Goal: Task Accomplishment & Management: Manage account settings

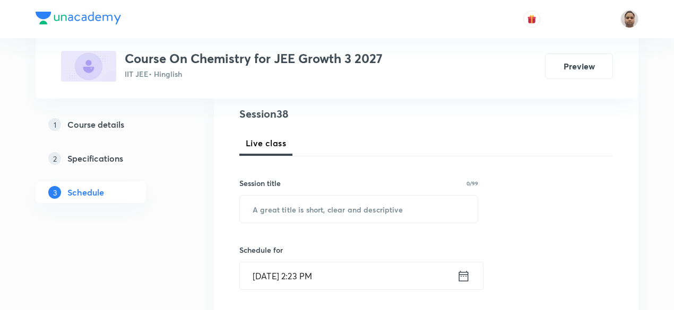
scroll to position [101, 0]
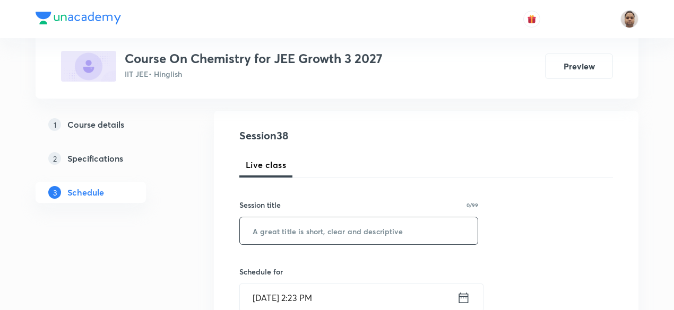
click at [351, 231] on input "text" at bounding box center [359, 230] width 238 height 27
paste input "Chemical Bonding"
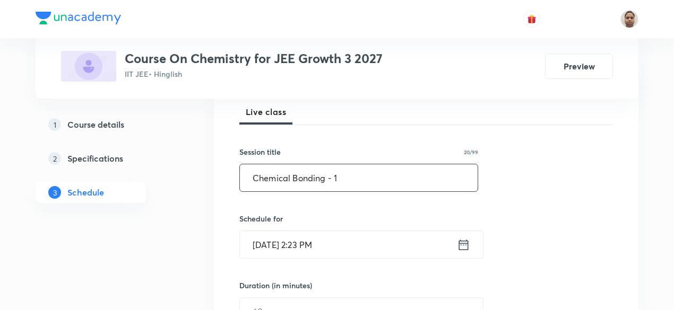
type input "Chemical Bonding - 1"
click at [289, 250] on input "Sep 5, 2025, 2:23 PM" at bounding box center [348, 244] width 217 height 27
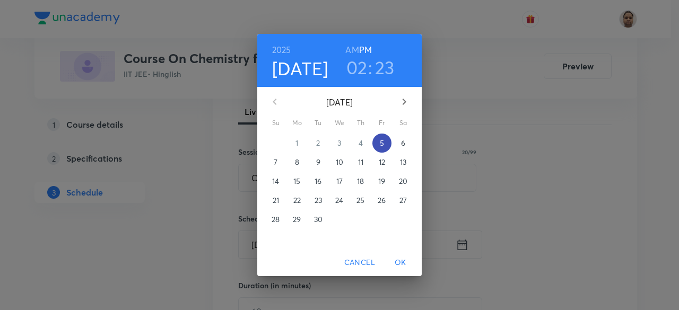
click at [377, 144] on span "5" at bounding box center [381, 143] width 19 height 11
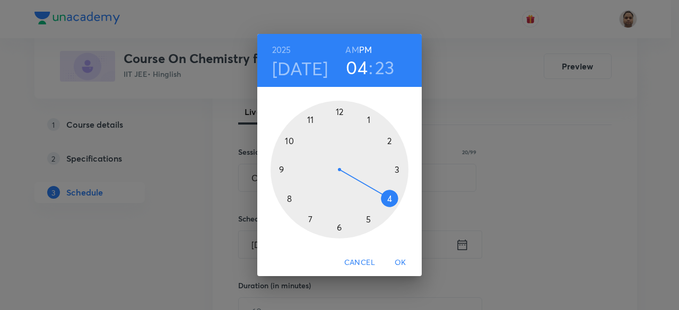
drag, startPoint x: 389, startPoint y: 141, endPoint x: 391, endPoint y: 199, distance: 58.9
click at [391, 199] on div at bounding box center [340, 170] width 138 height 138
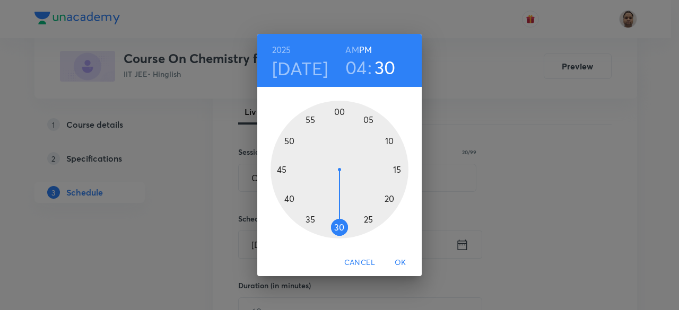
drag, startPoint x: 350, startPoint y: 230, endPoint x: 338, endPoint y: 234, distance: 13.1
click at [338, 234] on div at bounding box center [340, 170] width 138 height 138
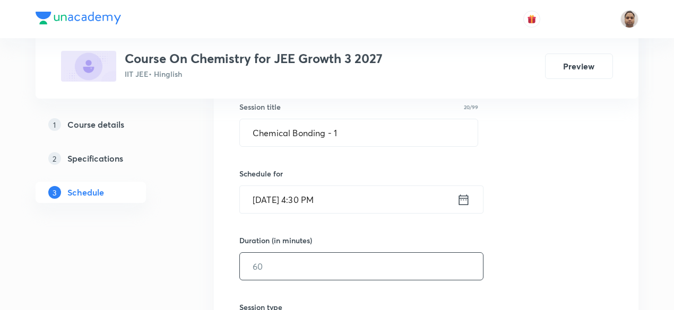
scroll to position [260, 0]
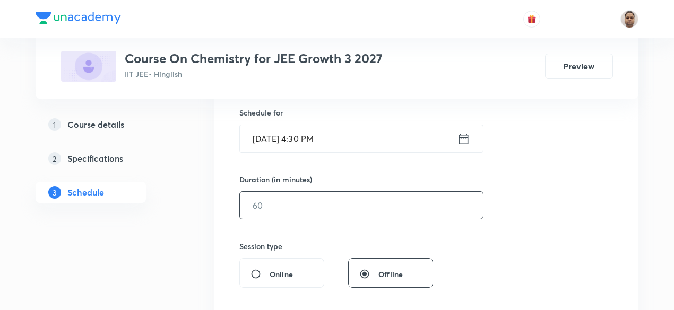
click at [272, 196] on input "text" at bounding box center [361, 205] width 243 height 27
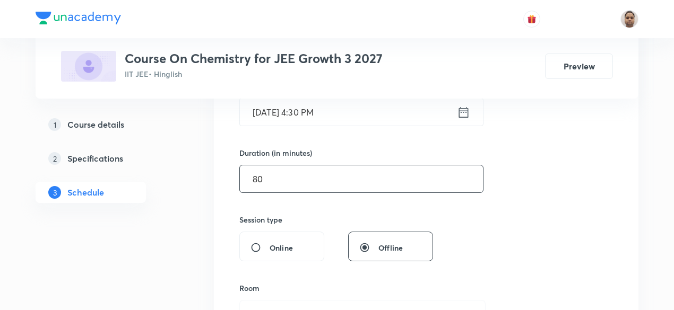
scroll to position [367, 0]
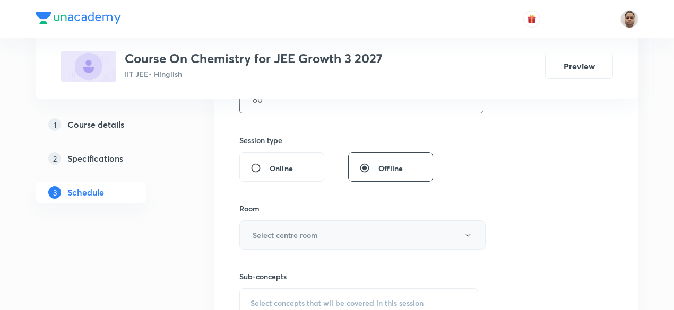
type input "80"
click at [281, 222] on button "Select centre room" at bounding box center [362, 235] width 246 height 29
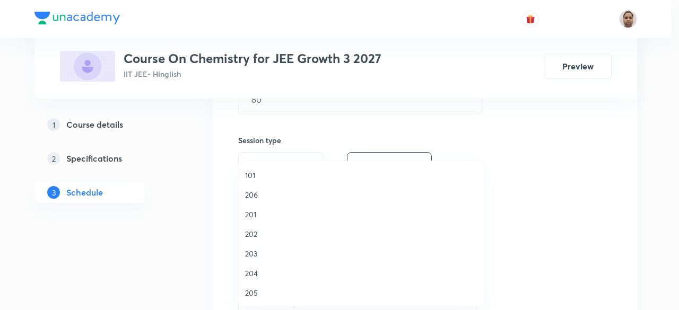
drag, startPoint x: 259, startPoint y: 230, endPoint x: 320, endPoint y: 227, distance: 61.6
click at [259, 229] on span "202" at bounding box center [361, 234] width 232 height 11
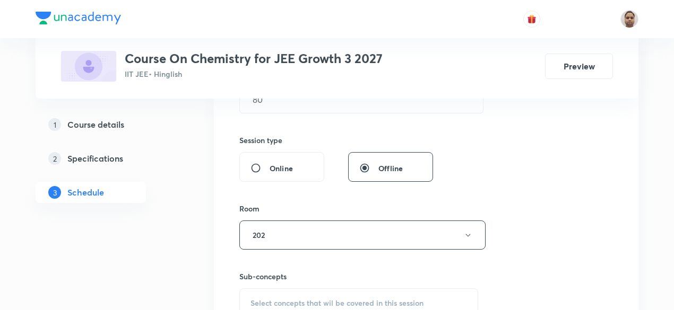
scroll to position [473, 0]
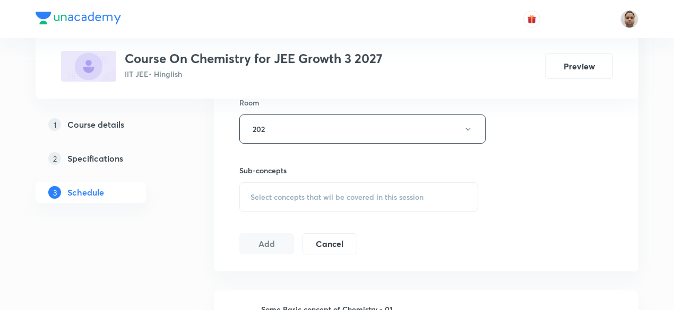
click at [287, 186] on div "Select concepts that wil be covered in this session" at bounding box center [358, 197] width 239 height 30
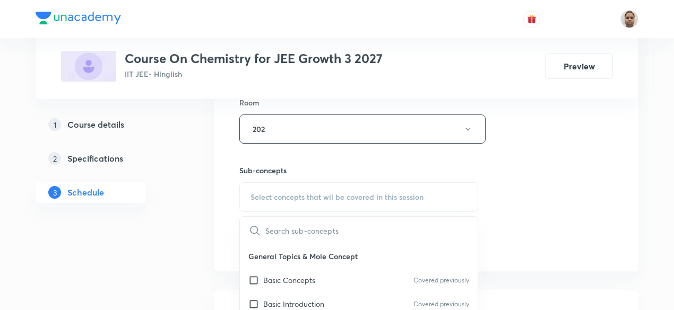
click at [260, 275] on input "checkbox" at bounding box center [255, 280] width 15 height 11
checkbox input "true"
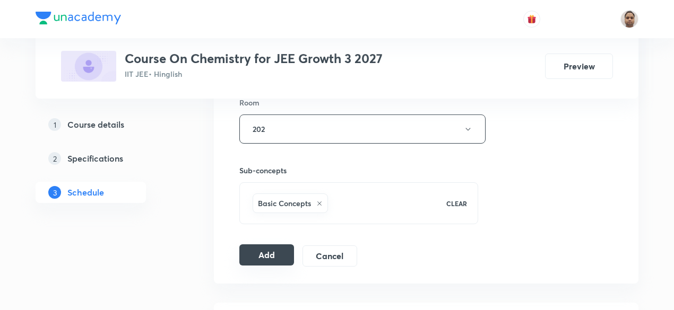
click at [265, 255] on button "Add" at bounding box center [266, 255] width 55 height 21
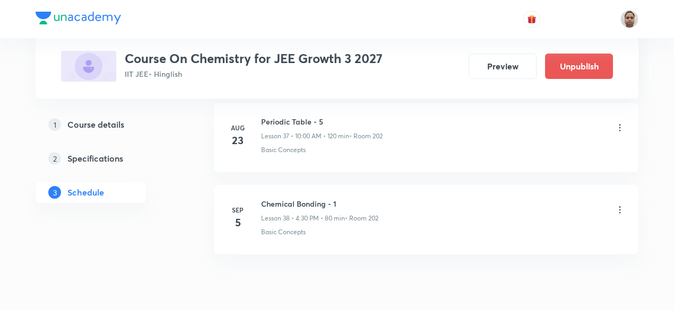
scroll to position [3163, 0]
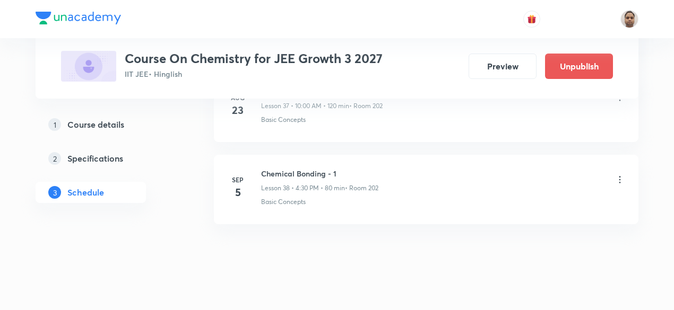
click at [306, 168] on h6 "Chemical Bonding - 1" at bounding box center [319, 173] width 117 height 11
copy h6 "Chemical Bonding - 1"
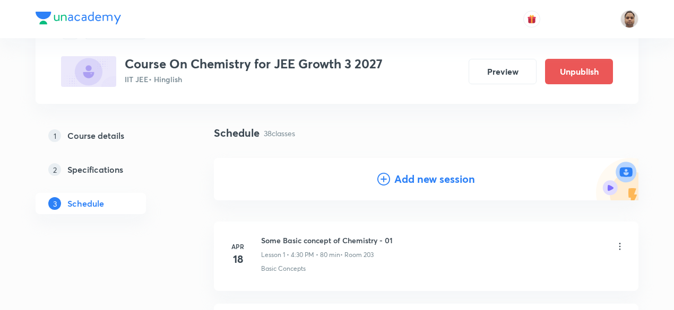
scroll to position [53, 0]
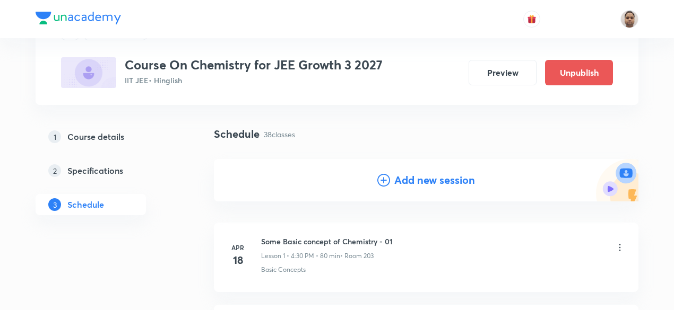
click at [439, 173] on h4 "Add new session" at bounding box center [434, 180] width 81 height 16
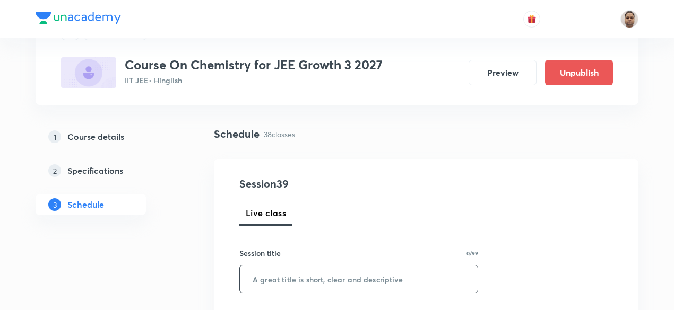
click at [315, 280] on input "text" at bounding box center [359, 279] width 238 height 27
paste input "Chemical Bonding - 1"
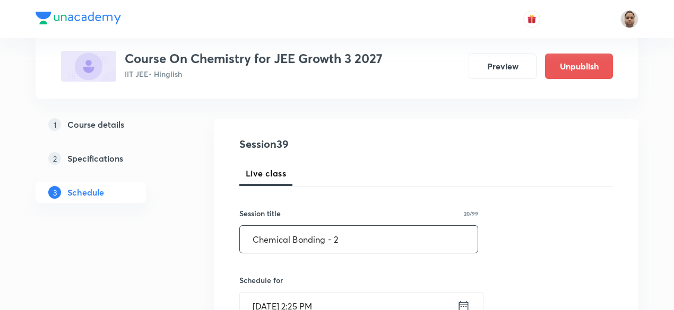
scroll to position [159, 0]
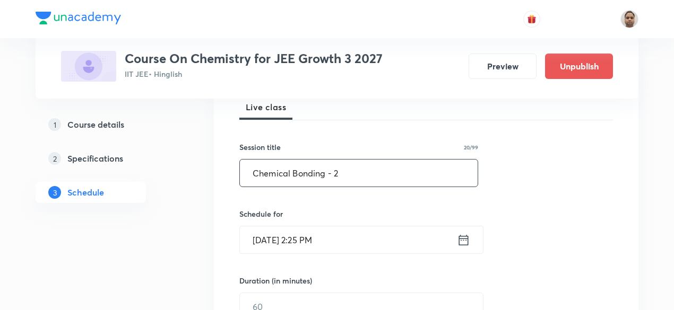
type input "Chemical Bonding - 2"
click at [317, 237] on input "Sep 5, 2025, 2:25 PM" at bounding box center [348, 239] width 217 height 27
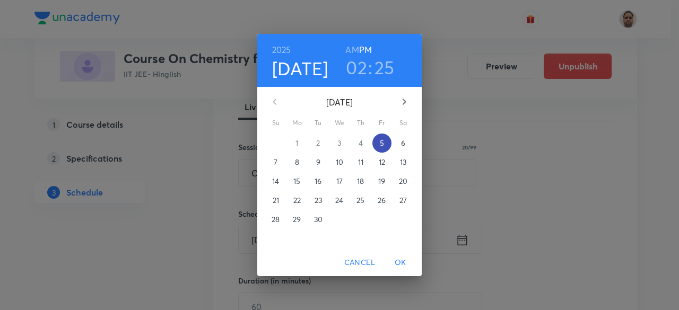
click at [387, 139] on span "5" at bounding box center [381, 143] width 19 height 11
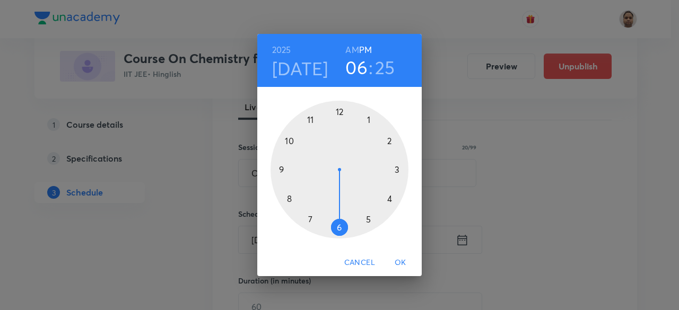
drag, startPoint x: 377, startPoint y: 216, endPoint x: 347, endPoint y: 236, distance: 35.9
click at [347, 236] on div at bounding box center [340, 170] width 138 height 138
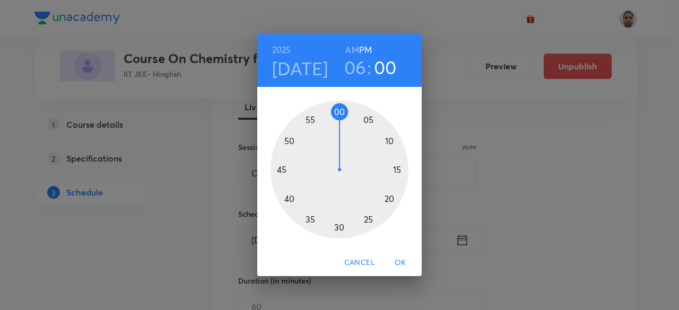
drag, startPoint x: 353, startPoint y: 224, endPoint x: 338, endPoint y: 117, distance: 108.2
click at [338, 117] on div at bounding box center [340, 170] width 138 height 138
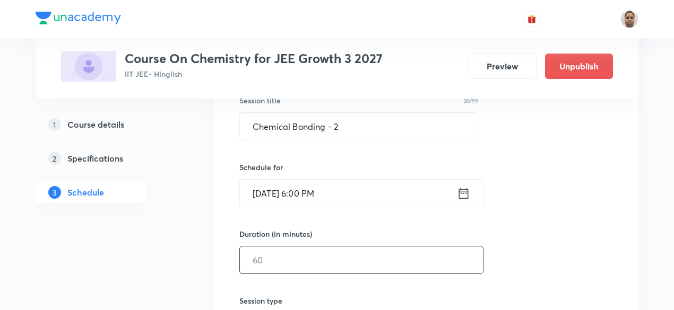
scroll to position [265, 0]
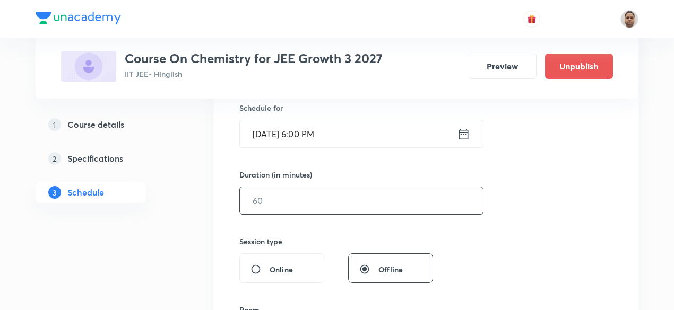
click at [280, 198] on input "text" at bounding box center [361, 200] width 243 height 27
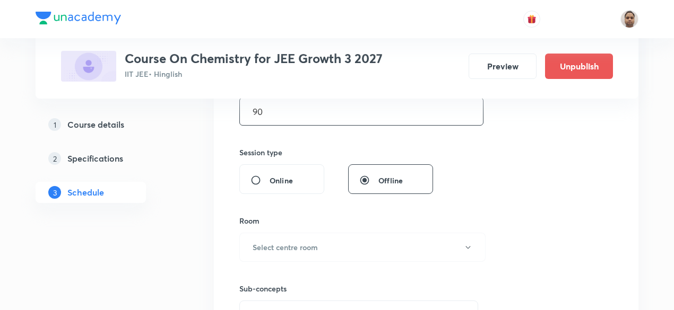
scroll to position [424, 0]
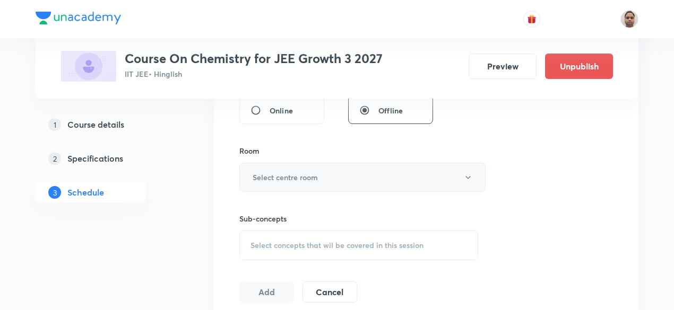
type input "90"
click at [268, 172] on h6 "Select centre room" at bounding box center [284, 177] width 65 height 11
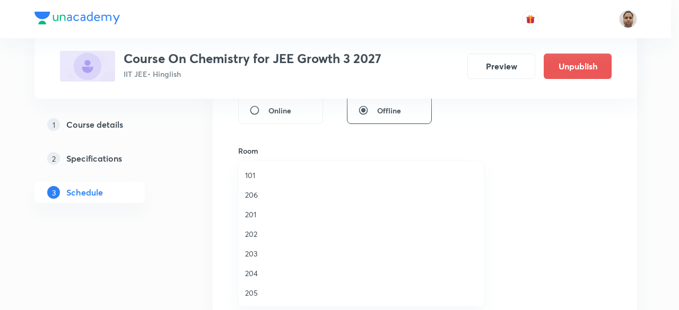
click at [259, 232] on span "202" at bounding box center [361, 234] width 232 height 11
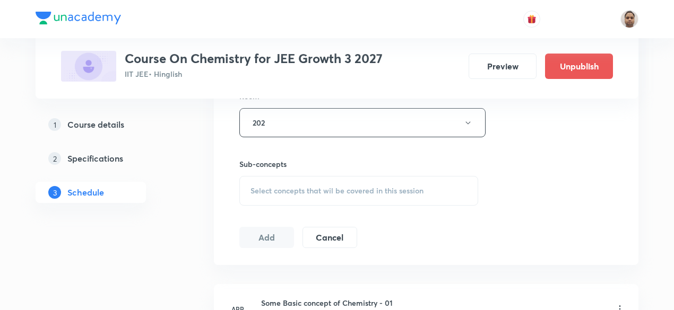
scroll to position [530, 0]
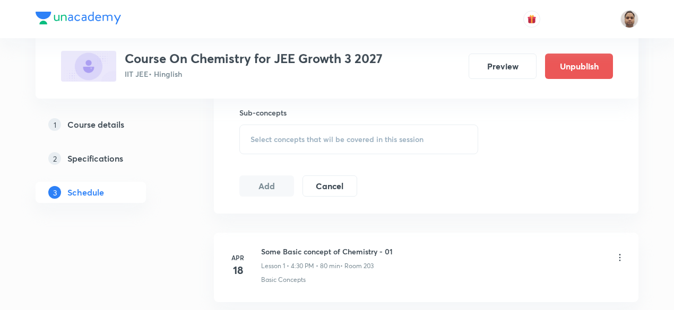
click at [274, 141] on span "Select concepts that wil be covered in this session" at bounding box center [336, 139] width 173 height 8
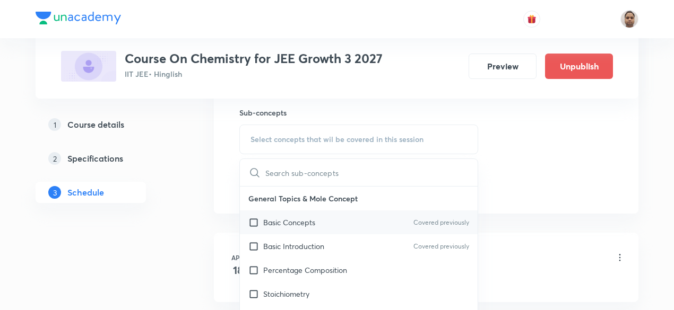
click at [252, 220] on input "checkbox" at bounding box center [255, 222] width 15 height 11
checkbox input "true"
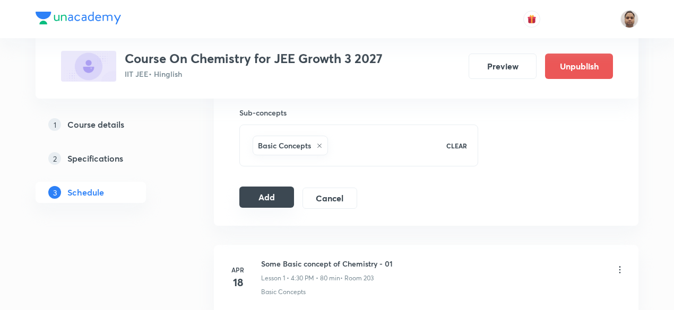
click at [264, 197] on button "Add" at bounding box center [266, 197] width 55 height 21
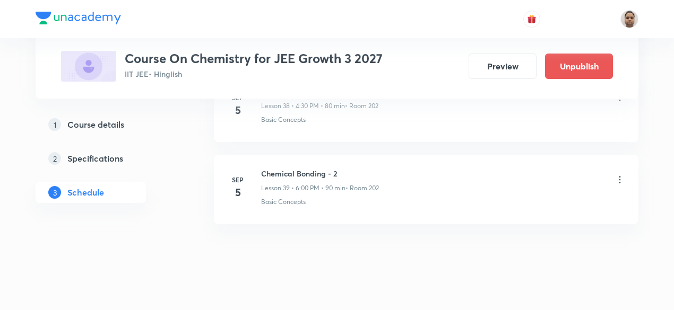
scroll to position [3192, 0]
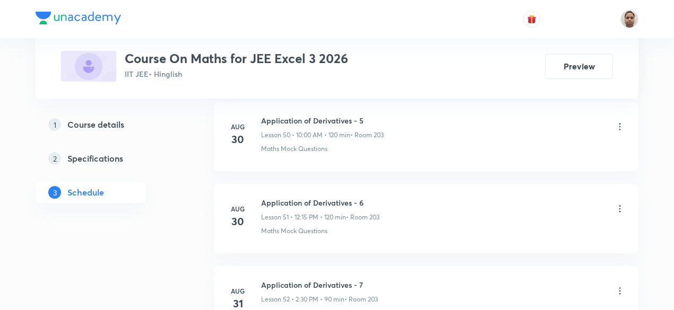
scroll to position [4795, 0]
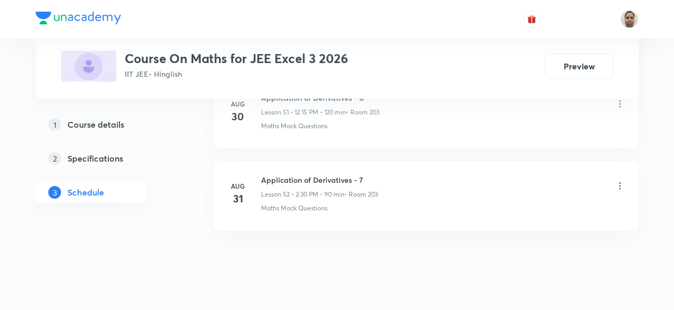
click at [345, 175] on h6 "Application of Derivatives - 7" at bounding box center [319, 180] width 117 height 11
copy h6 "Application of Derivatives - 7"
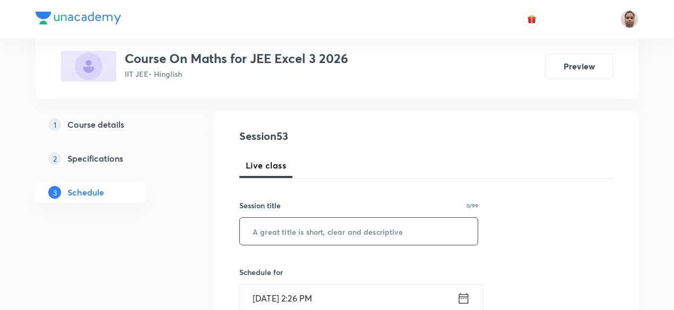
scroll to position [117, 0]
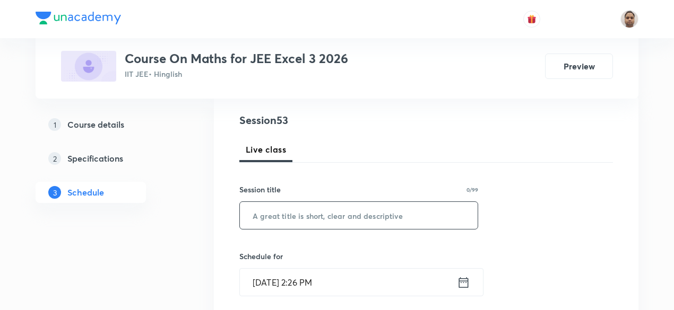
click at [312, 224] on input "text" at bounding box center [359, 215] width 238 height 27
paste input "Application of Derivatives - 7"
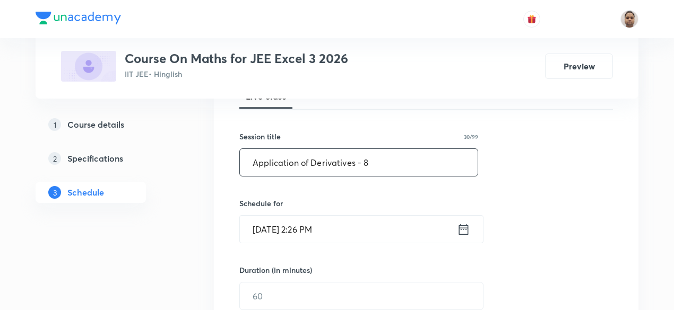
type input "Application of Derivatives - 8"
click at [300, 229] on input "[DATE] 2:26 PM" at bounding box center [348, 229] width 217 height 27
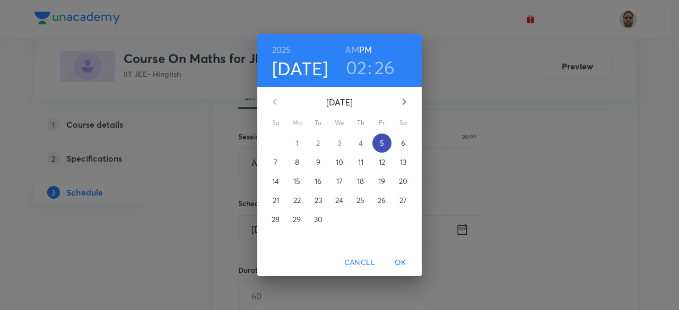
click at [387, 143] on span "5" at bounding box center [381, 143] width 19 height 11
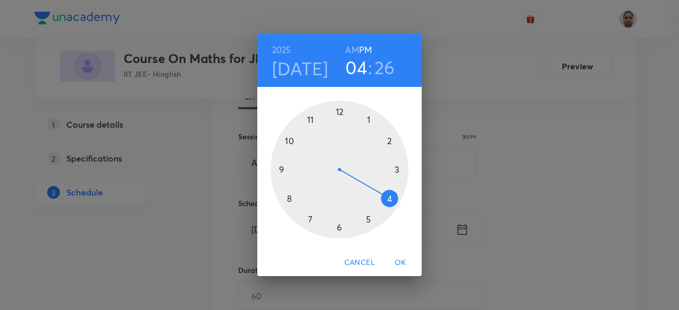
drag, startPoint x: 394, startPoint y: 137, endPoint x: 394, endPoint y: 199, distance: 62.1
click at [394, 199] on div at bounding box center [340, 170] width 138 height 138
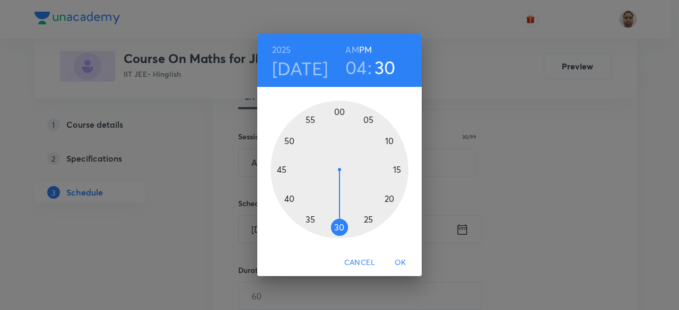
drag, startPoint x: 360, startPoint y: 220, endPoint x: 340, endPoint y: 226, distance: 21.0
click at [340, 226] on div at bounding box center [340, 170] width 138 height 138
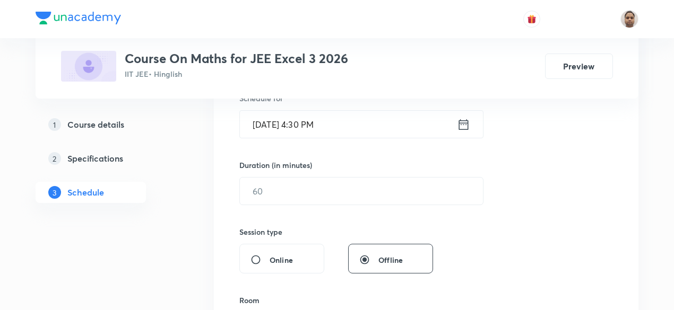
scroll to position [276, 0]
click at [287, 182] on input "text" at bounding box center [361, 190] width 243 height 27
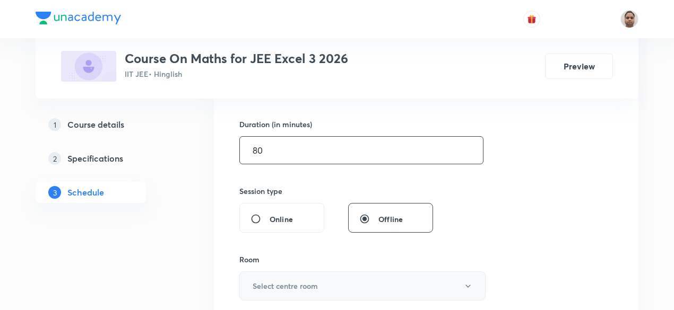
scroll to position [382, 0]
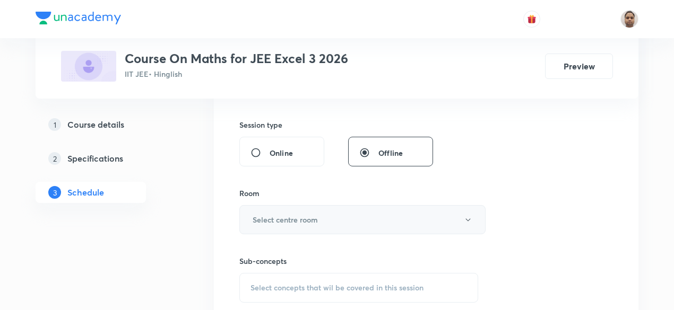
type input "80"
click at [268, 214] on h6 "Select centre room" at bounding box center [284, 219] width 65 height 11
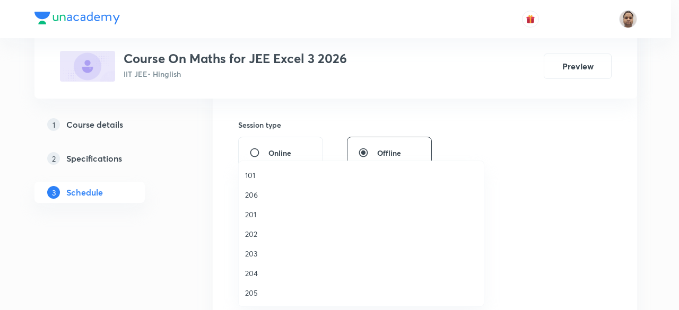
click at [261, 249] on span "203" at bounding box center [361, 253] width 232 height 11
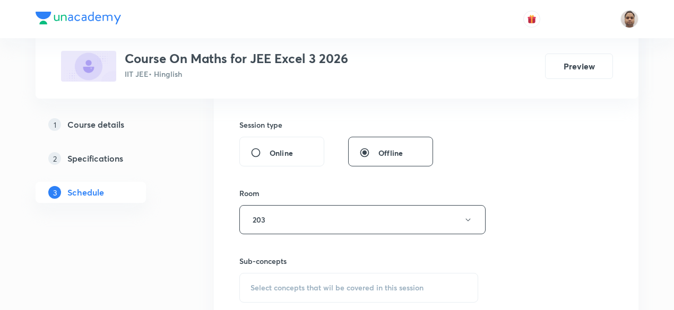
scroll to position [488, 0]
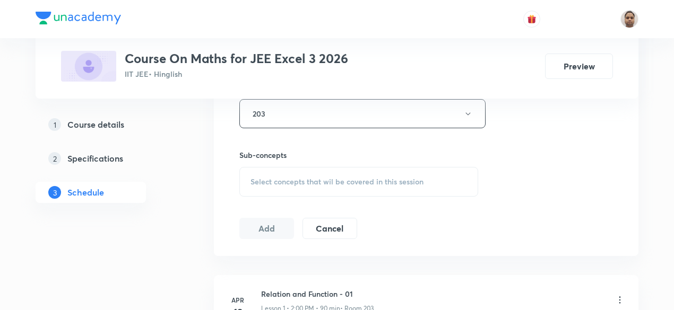
click at [293, 178] on span "Select concepts that wil be covered in this session" at bounding box center [336, 182] width 173 height 8
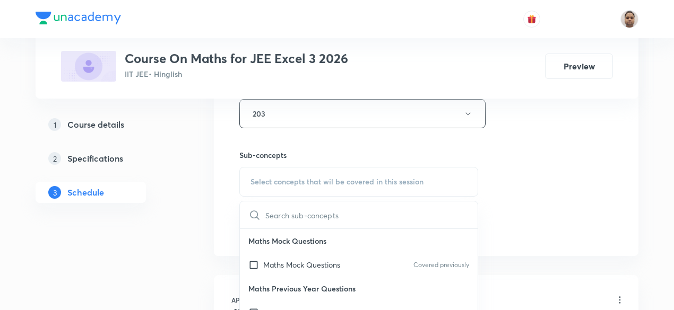
click at [255, 261] on input "checkbox" at bounding box center [255, 264] width 15 height 11
checkbox input "true"
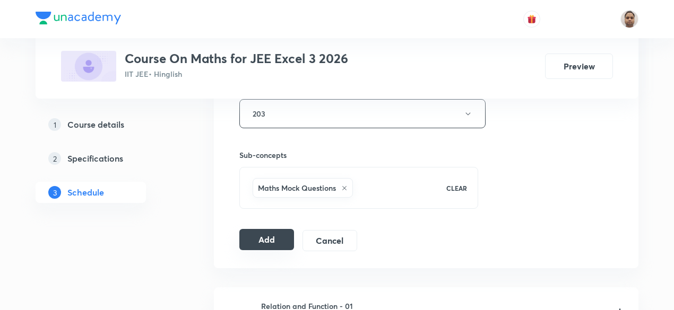
click at [252, 236] on button "Add" at bounding box center [266, 239] width 55 height 21
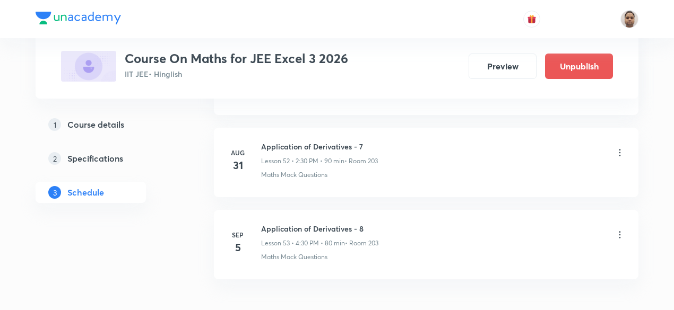
scroll to position [4362, 0]
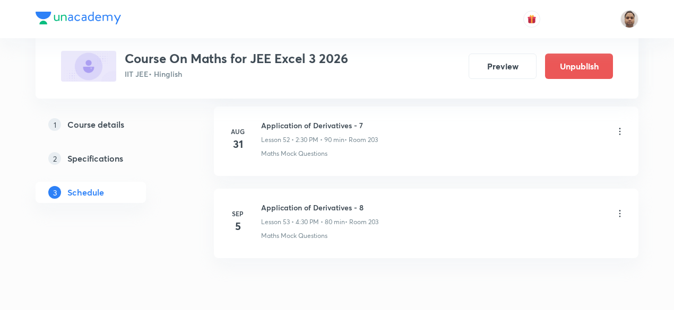
click at [620, 210] on icon at bounding box center [620, 213] width 2 height 7
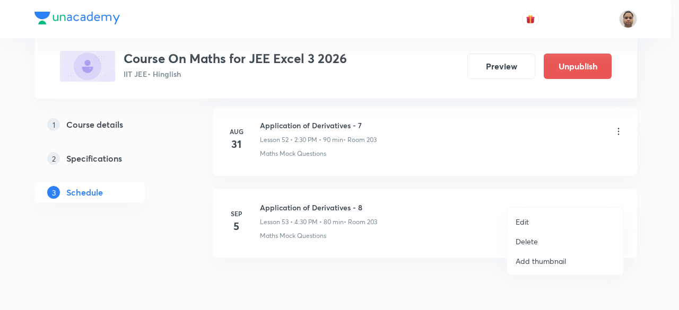
click at [545, 218] on li "Edit" at bounding box center [565, 222] width 116 height 20
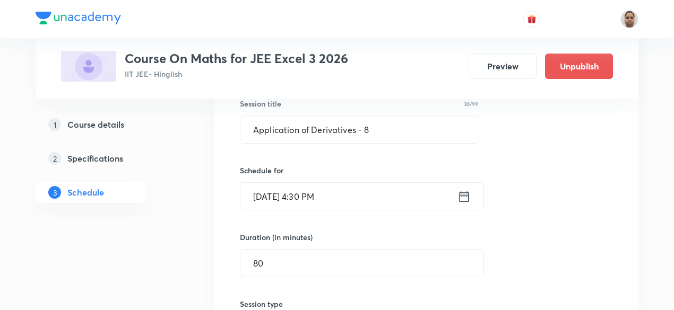
scroll to position [4521, 0]
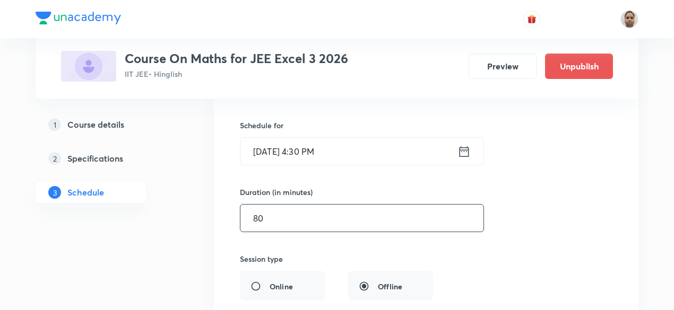
click at [242, 205] on input "80" at bounding box center [361, 218] width 243 height 27
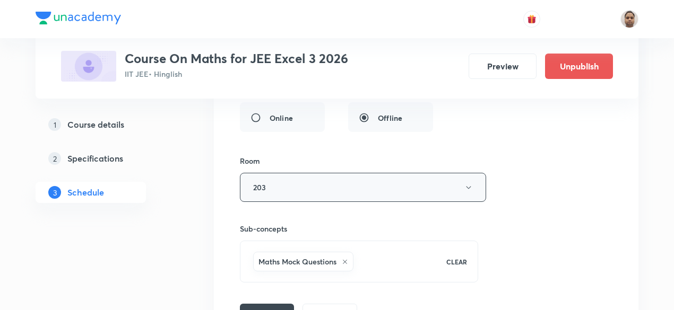
scroll to position [4787, 0]
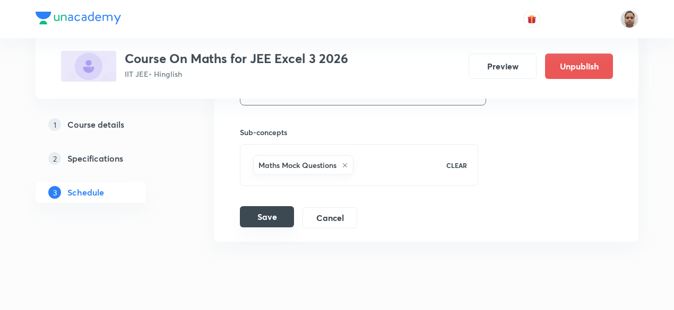
type input "120"
click at [271, 206] on button "Save" at bounding box center [267, 216] width 54 height 21
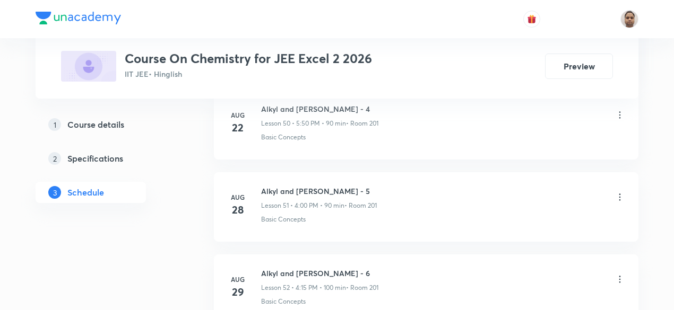
scroll to position [4795, 0]
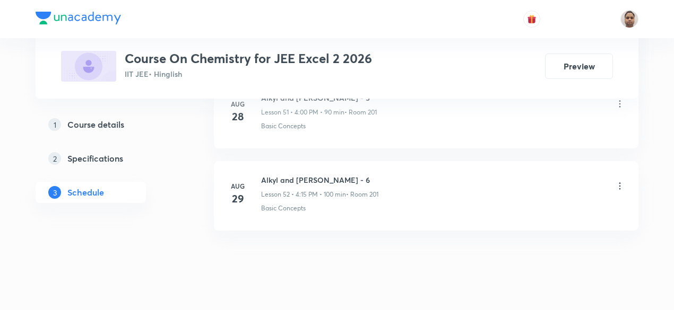
click at [327, 175] on h6 "Alkyl and Aryl Halide - 6" at bounding box center [319, 180] width 117 height 11
copy h6 "Alkyl and Aryl Halide - 6"
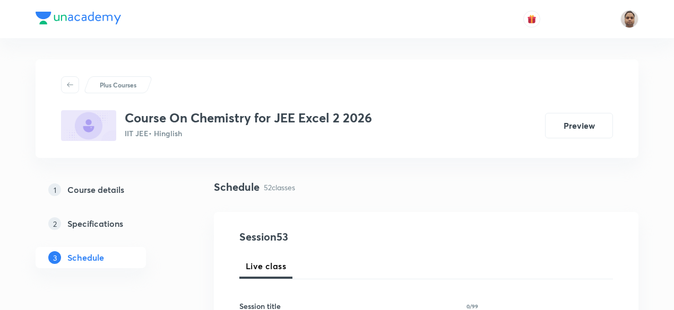
scroll to position [53, 0]
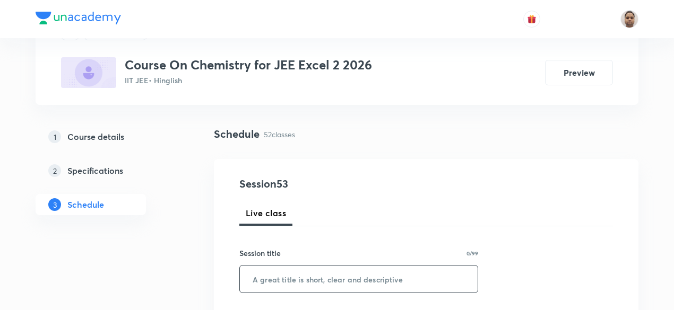
click at [308, 284] on input "text" at bounding box center [359, 279] width 238 height 27
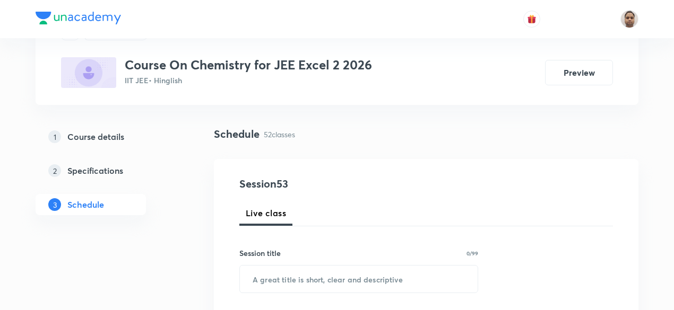
paste input "Alkyl and Aryl Halide - 6"
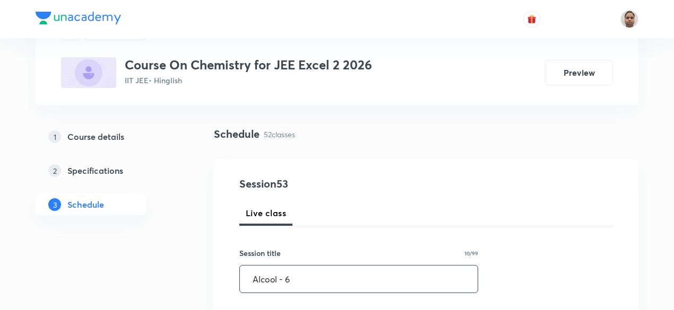
drag, startPoint x: 278, startPoint y: 280, endPoint x: 250, endPoint y: 284, distance: 28.4
click at [247, 281] on input "Alcool - 6" at bounding box center [359, 279] width 238 height 27
paste input "LCOHOL ETHER PHENOL"
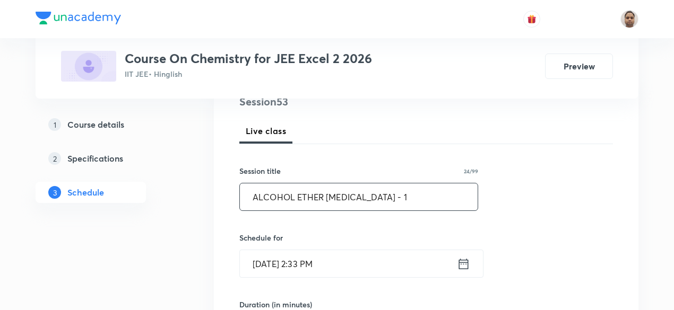
scroll to position [212, 0]
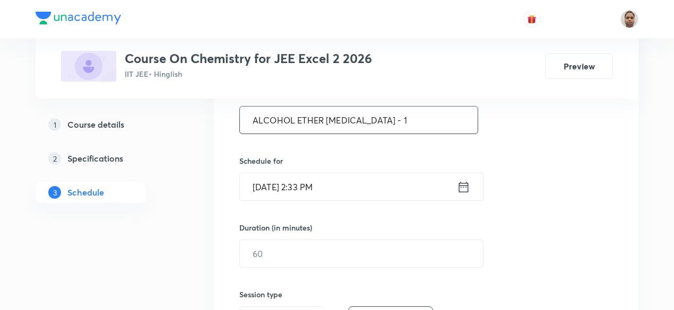
type input "ALCOHOL ETHER PHENOL - 1"
click at [301, 183] on input "Sep 5, 2025, 2:33 PM" at bounding box center [348, 186] width 217 height 27
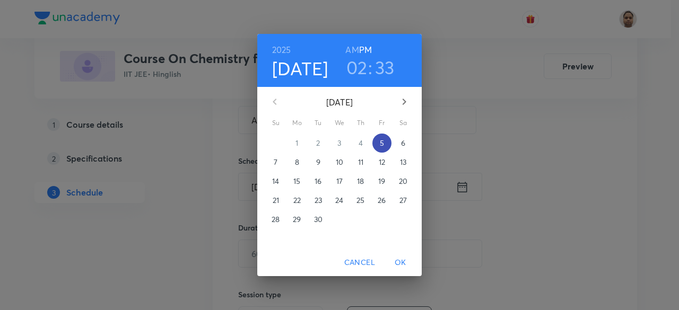
click at [378, 142] on span "5" at bounding box center [381, 143] width 19 height 11
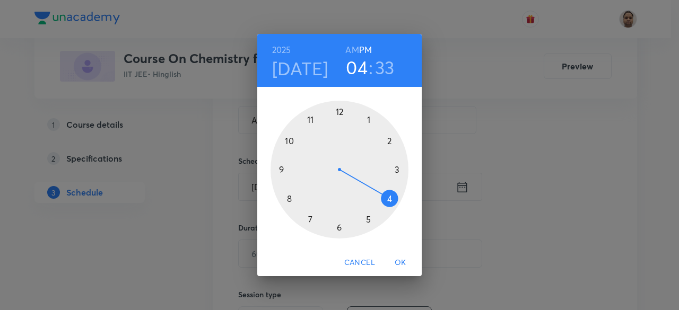
drag, startPoint x: 383, startPoint y: 140, endPoint x: 394, endPoint y: 196, distance: 57.3
click at [394, 196] on div at bounding box center [340, 170] width 138 height 138
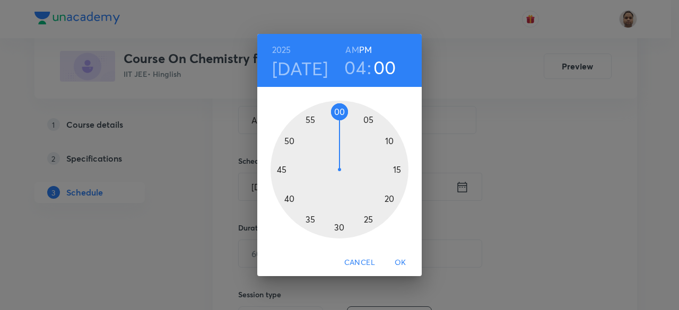
drag, startPoint x: 298, startPoint y: 187, endPoint x: 337, endPoint y: 119, distance: 78.6
click at [337, 119] on div at bounding box center [340, 170] width 138 height 138
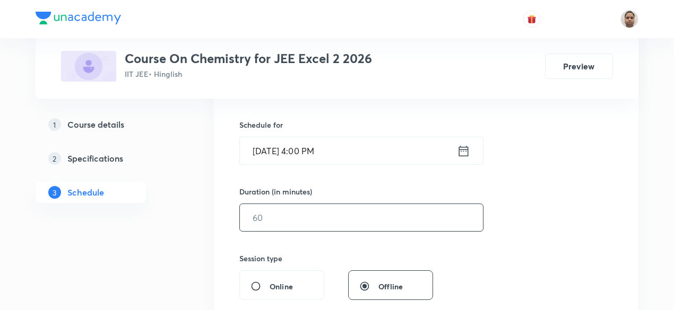
scroll to position [265, 0]
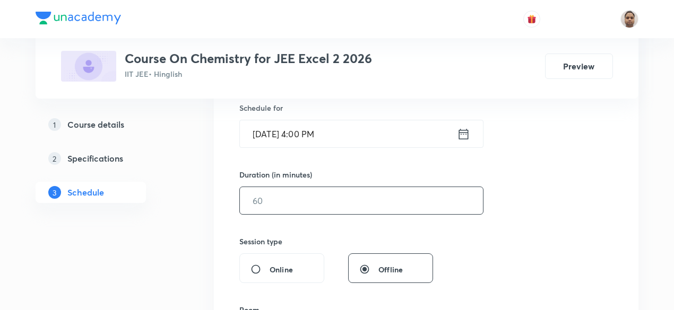
click at [310, 207] on input "text" at bounding box center [361, 200] width 243 height 27
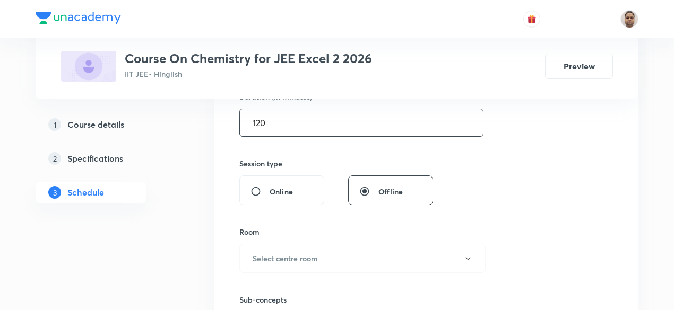
scroll to position [424, 0]
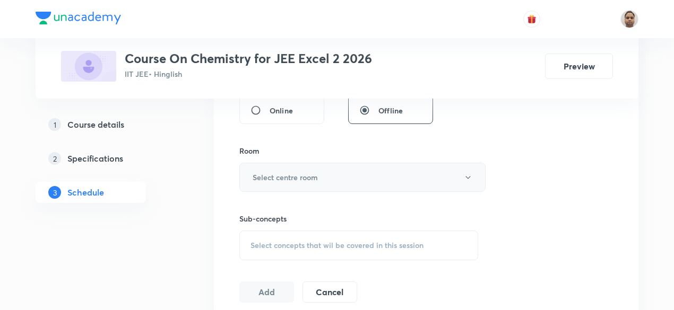
type input "120"
click at [282, 177] on h6 "Select centre room" at bounding box center [284, 177] width 65 height 11
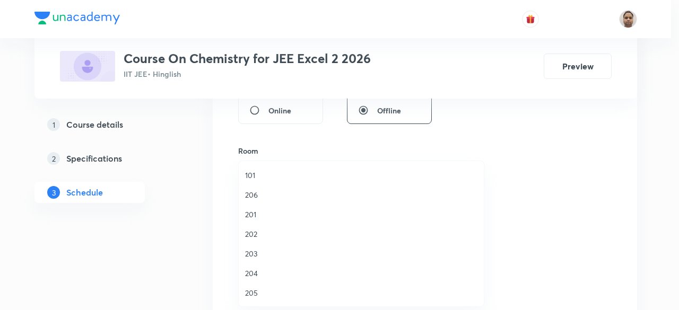
click at [266, 211] on span "201" at bounding box center [361, 214] width 232 height 11
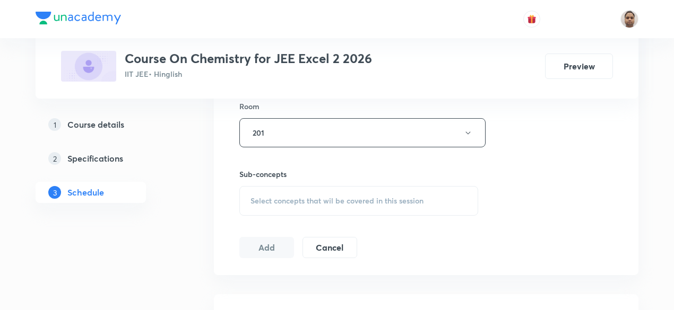
scroll to position [530, 0]
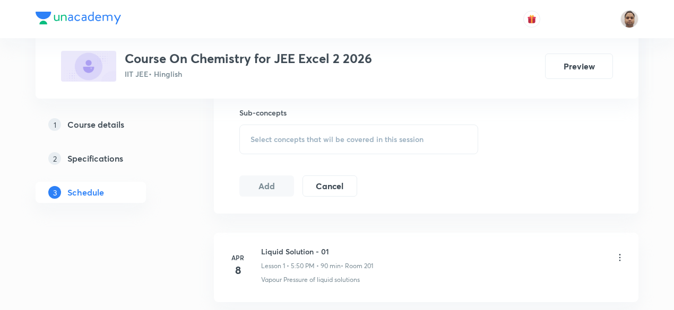
click at [273, 135] on span "Select concepts that wil be covered in this session" at bounding box center [336, 139] width 173 height 8
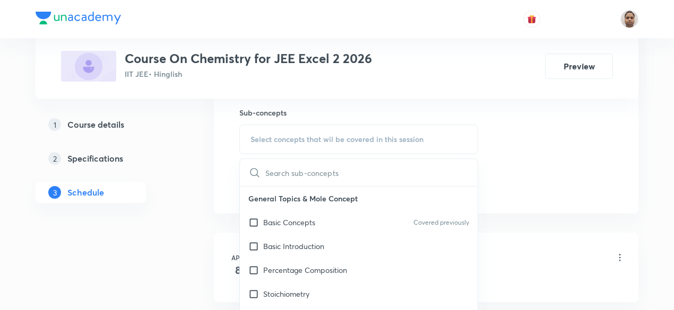
click at [266, 223] on p "Basic Concepts" at bounding box center [289, 222] width 52 height 11
checkbox input "true"
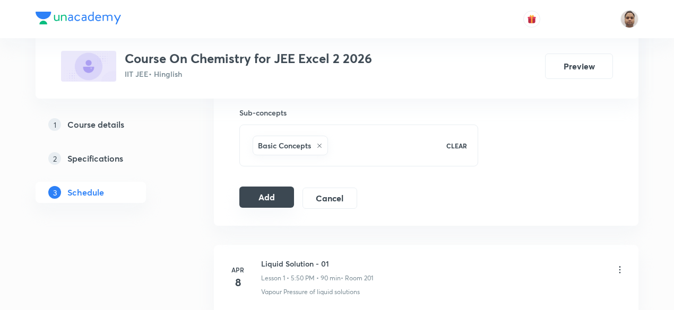
click at [255, 196] on button "Add" at bounding box center [266, 197] width 55 height 21
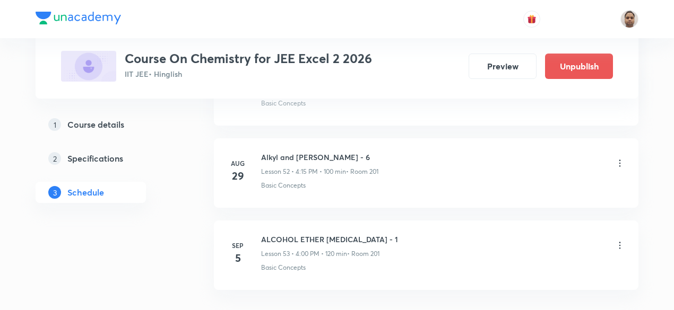
scroll to position [4389, 0]
